Goal: Task Accomplishment & Management: Manage account settings

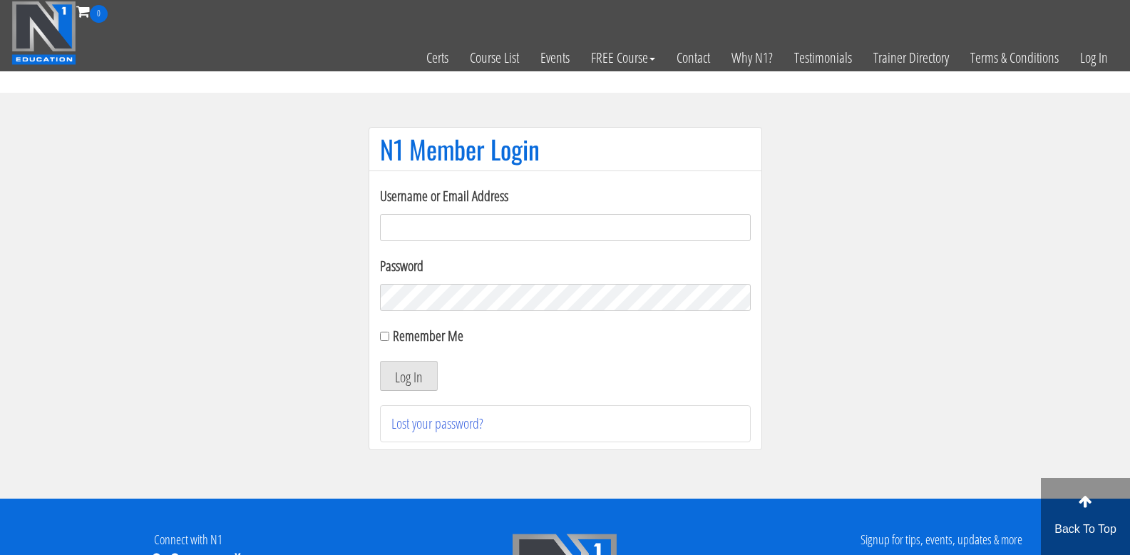
type input "[DOMAIN_NAME][EMAIL_ADDRESS][PERSON_NAME][DOMAIN_NAME]"
click at [384, 338] on input "Remember Me" at bounding box center [384, 336] width 9 height 9
checkbox input "true"
click at [390, 368] on button "Log In" at bounding box center [409, 376] width 58 height 30
